Goal: Task Accomplishment & Management: Manage account settings

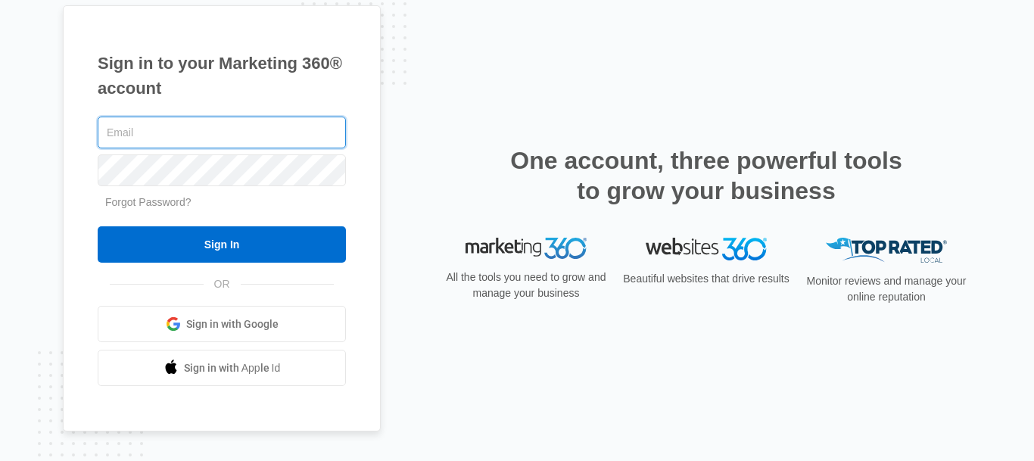
click at [227, 130] on input "text" at bounding box center [222, 133] width 248 height 32
paste input "jit@websitesconvert.com"
type input "jit@websitesconvert.com"
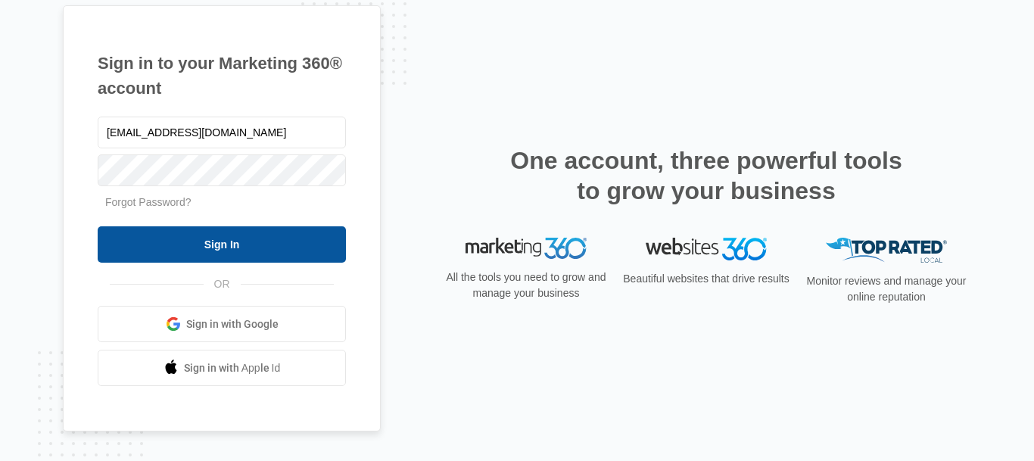
click at [211, 241] on input "Sign In" at bounding box center [222, 244] width 248 height 36
